Goal: Task Accomplishment & Management: Manage account settings

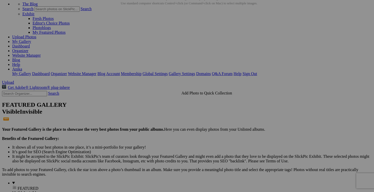
scroll to position [2, 0]
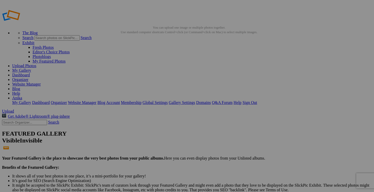
click at [153, 132] on span "Yes" at bounding box center [150, 134] width 6 height 4
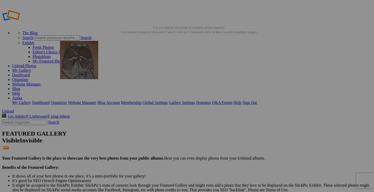
drag, startPoint x: 147, startPoint y: 138, endPoint x: 133, endPoint y: 76, distance: 63.7
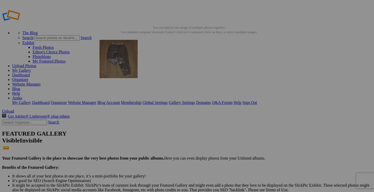
drag, startPoint x: 178, startPoint y: 132, endPoint x: 173, endPoint y: 76, distance: 56.3
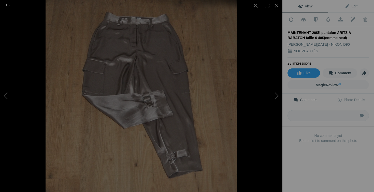
click at [8, 5] on div at bounding box center [7, 5] width 18 height 10
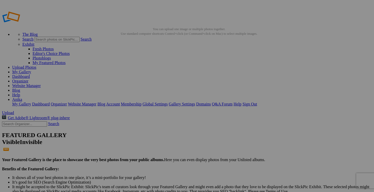
drag, startPoint x: 194, startPoint y: 164, endPoint x: 164, endPoint y: 163, distance: 30.8
type input "pantalon ARITZIA BABATON taille 0 40$(comme neuf)"
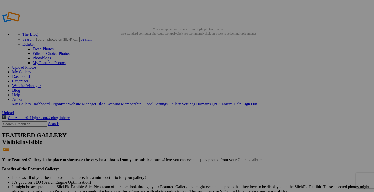
scroll to position [0, 0]
drag, startPoint x: 161, startPoint y: 164, endPoint x: 114, endPoint y: 165, distance: 46.6
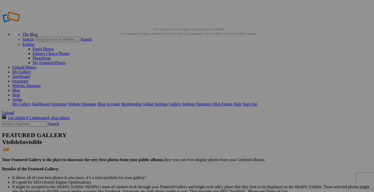
scroll to position [0, 2]
drag, startPoint x: 77, startPoint y: 163, endPoint x: 124, endPoint y: 161, distance: 46.9
paste input "pantalon ARITZIA BABATON taille 0"
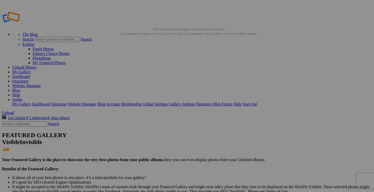
type input "pantalon ARITZIA BABATON taille 0s24_01_a06_81775_6038_on_a"
drag, startPoint x: 305, startPoint y: 100, endPoint x: 353, endPoint y: 98, distance: 48.2
type input "s"
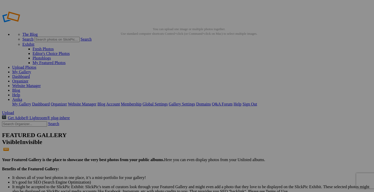
scroll to position [0, 0]
paste input "pantalon ARITZIA BABATON taille 0"
type input "pantalon ARITZIA BABATON taille 0"
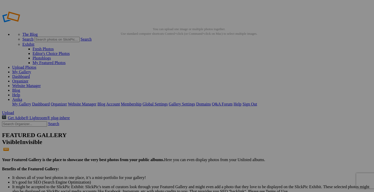
drag, startPoint x: 259, startPoint y: 99, endPoint x: 308, endPoint y: 98, distance: 49.4
paste input "pantalon ARITZIA BABATON taille 0"
type input "pantalon ARITZIA BABATON taille 0"
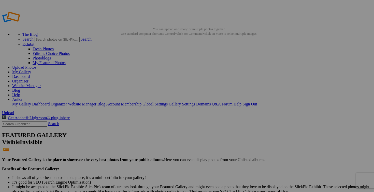
scroll to position [0, 0]
drag, startPoint x: 214, startPoint y: 100, endPoint x: 255, endPoint y: 99, distance: 40.8
paste input "pantalon ARITZIA BABATON taille 0"
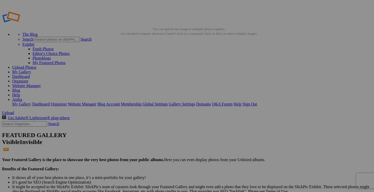
type input "pantalon ARITZIA BABATON taille 0"
drag, startPoint x: 169, startPoint y: 99, endPoint x: 213, endPoint y: 102, distance: 44.9
paste input "pantalon ARITZIA BABATON taille 0"
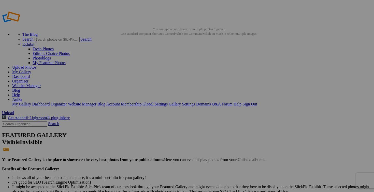
scroll to position [0, 7]
type input "pantalon ARITZIA BABATON taille 0"
drag, startPoint x: 124, startPoint y: 100, endPoint x: 172, endPoint y: 102, distance: 48.5
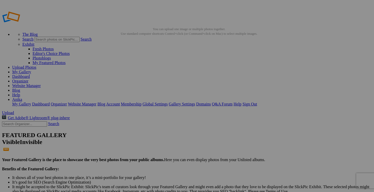
paste input "pantalon ARITZIA BABATON taille 0"
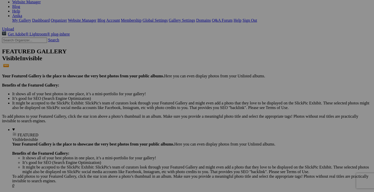
scroll to position [101, 0]
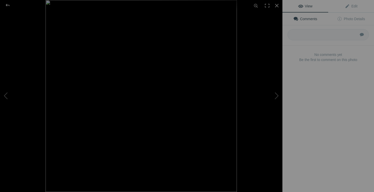
type input "pantalon ARITZIA BABATON taille 0"
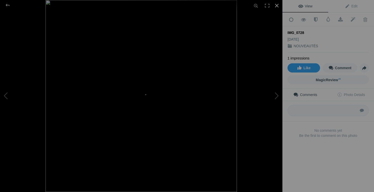
click at [278, 5] on div at bounding box center [277, 5] width 11 height 11
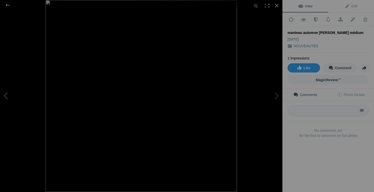
click at [8, 97] on button at bounding box center [19, 95] width 38 height 69
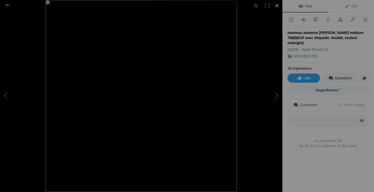
click at [278, 5] on div at bounding box center [277, 5] width 11 height 11
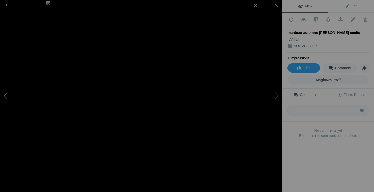
click at [2, 96] on button at bounding box center [19, 95] width 38 height 69
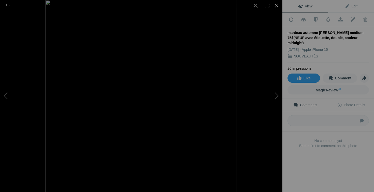
click at [277, 6] on div at bounding box center [277, 5] width 11 height 11
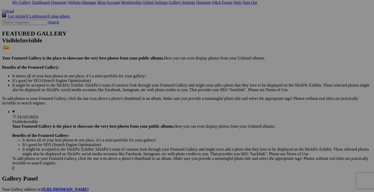
scroll to position [0, 84]
drag, startPoint x: 123, startPoint y: 136, endPoint x: 160, endPoint y: 133, distance: 37.0
drag, startPoint x: 169, startPoint y: 135, endPoint x: 213, endPoint y: 137, distance: 44.6
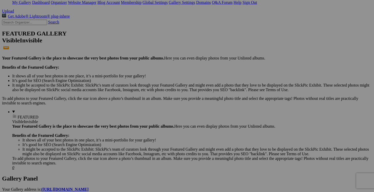
paste input "manteau automne [PERSON_NAME] médium 75$(NEUF avec étiquette, doublé, couleur m…"
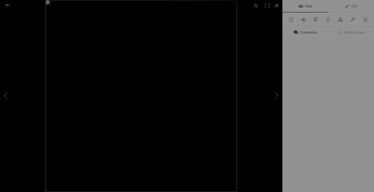
type input "manteau automne [PERSON_NAME] médium 75$(NEUF avec étiquette, doublé, couleur m…"
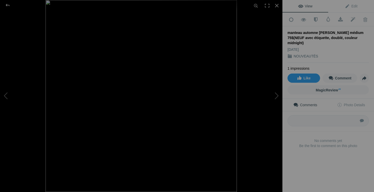
scroll to position [0, 0]
click at [278, 5] on div at bounding box center [277, 5] width 11 height 11
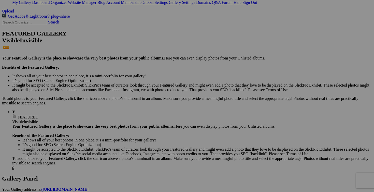
click at [153, 131] on span "Yes" at bounding box center [150, 129] width 6 height 4
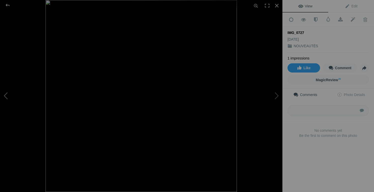
click at [5, 99] on button at bounding box center [19, 95] width 38 height 69
click at [277, 5] on div at bounding box center [277, 5] width 11 height 11
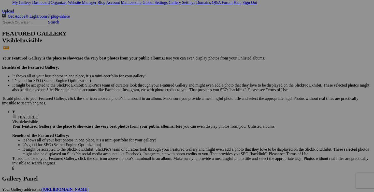
scroll to position [0, 49]
drag, startPoint x: 123, startPoint y: 136, endPoint x: 130, endPoint y: 134, distance: 7.3
drag, startPoint x: 106, startPoint y: 135, endPoint x: 77, endPoint y: 134, distance: 28.3
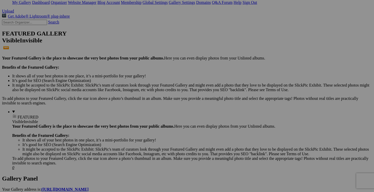
paste input "manteau automne [PERSON_NAME] médium"
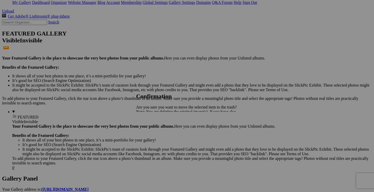
type input "manteau automne [PERSON_NAME] médium"
click at [153, 128] on link "Yes" at bounding box center [150, 129] width 6 height 4
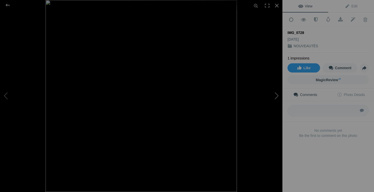
click at [273, 92] on button at bounding box center [264, 95] width 38 height 69
click at [13, 94] on button at bounding box center [19, 95] width 38 height 69
click at [279, 6] on div at bounding box center [277, 5] width 11 height 11
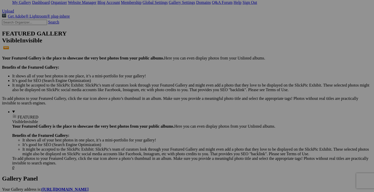
click at [153, 131] on span "Yes" at bounding box center [150, 129] width 6 height 4
drag, startPoint x: 240, startPoint y: 70, endPoint x: 205, endPoint y: 69, distance: 35.2
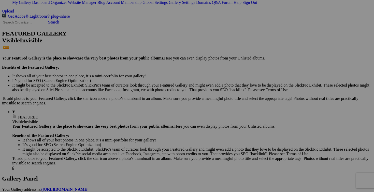
paste input "manteau automne [PERSON_NAME] médium"
type input "manteau automne [PERSON_NAME] médium"
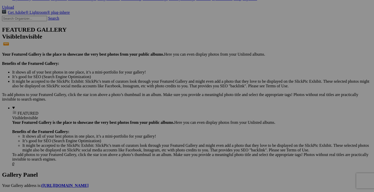
scroll to position [106, 0]
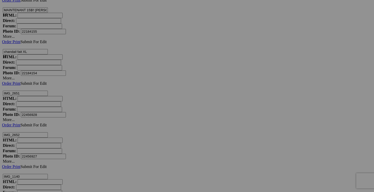
scroll to position [4150, 0]
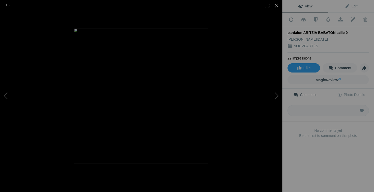
click at [277, 6] on div at bounding box center [277, 5] width 11 height 11
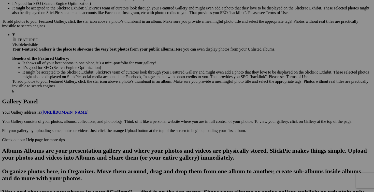
scroll to position [185, 0]
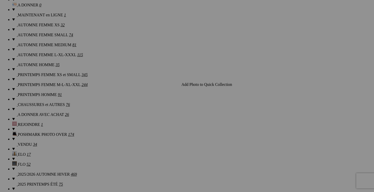
scroll to position [427, 0]
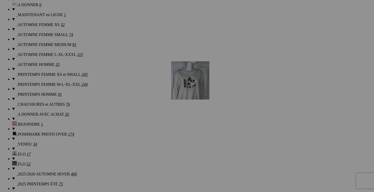
drag, startPoint x: 147, startPoint y: 111, endPoint x: 245, endPoint y: 105, distance: 97.7
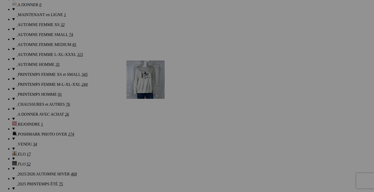
drag, startPoint x: 142, startPoint y: 105, endPoint x: 200, endPoint y: 103, distance: 57.8
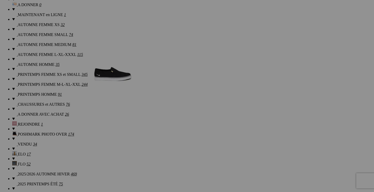
drag, startPoint x: 105, startPoint y: 49, endPoint x: 166, endPoint y: 94, distance: 76.2
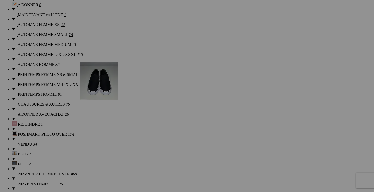
drag, startPoint x: 100, startPoint y: 46, endPoint x: 153, endPoint y: 105, distance: 79.4
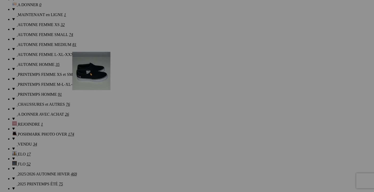
drag, startPoint x: 101, startPoint y: 42, endPoint x: 143, endPoint y: 93, distance: 66.4
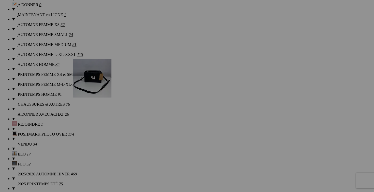
drag, startPoint x: 99, startPoint y: 45, endPoint x: 147, endPoint y: 102, distance: 74.1
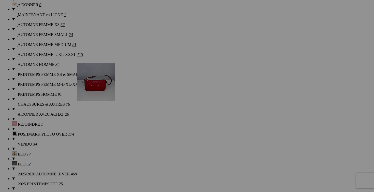
drag, startPoint x: 102, startPoint y: 43, endPoint x: 150, endPoint y: 105, distance: 78.7
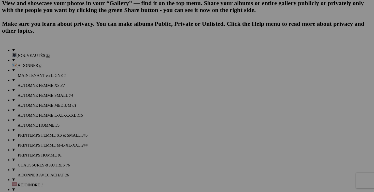
scroll to position [357, 0]
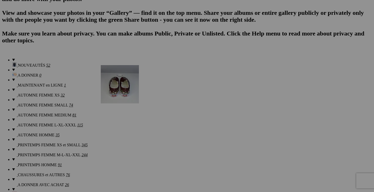
drag, startPoint x: 231, startPoint y: 52, endPoint x: 174, endPoint y: 109, distance: 80.3
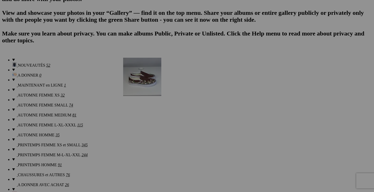
drag, startPoint x: 225, startPoint y: 55, endPoint x: 170, endPoint y: 101, distance: 72.0
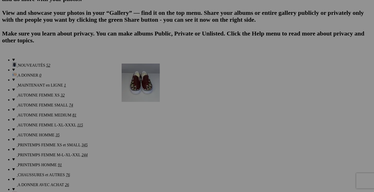
drag, startPoint x: 234, startPoint y: 49, endPoint x: 195, endPoint y: 107, distance: 69.8
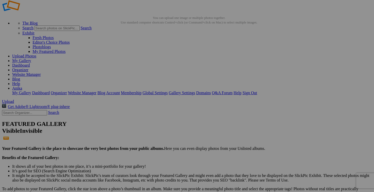
scroll to position [12, 0]
